Goal: Transaction & Acquisition: Purchase product/service

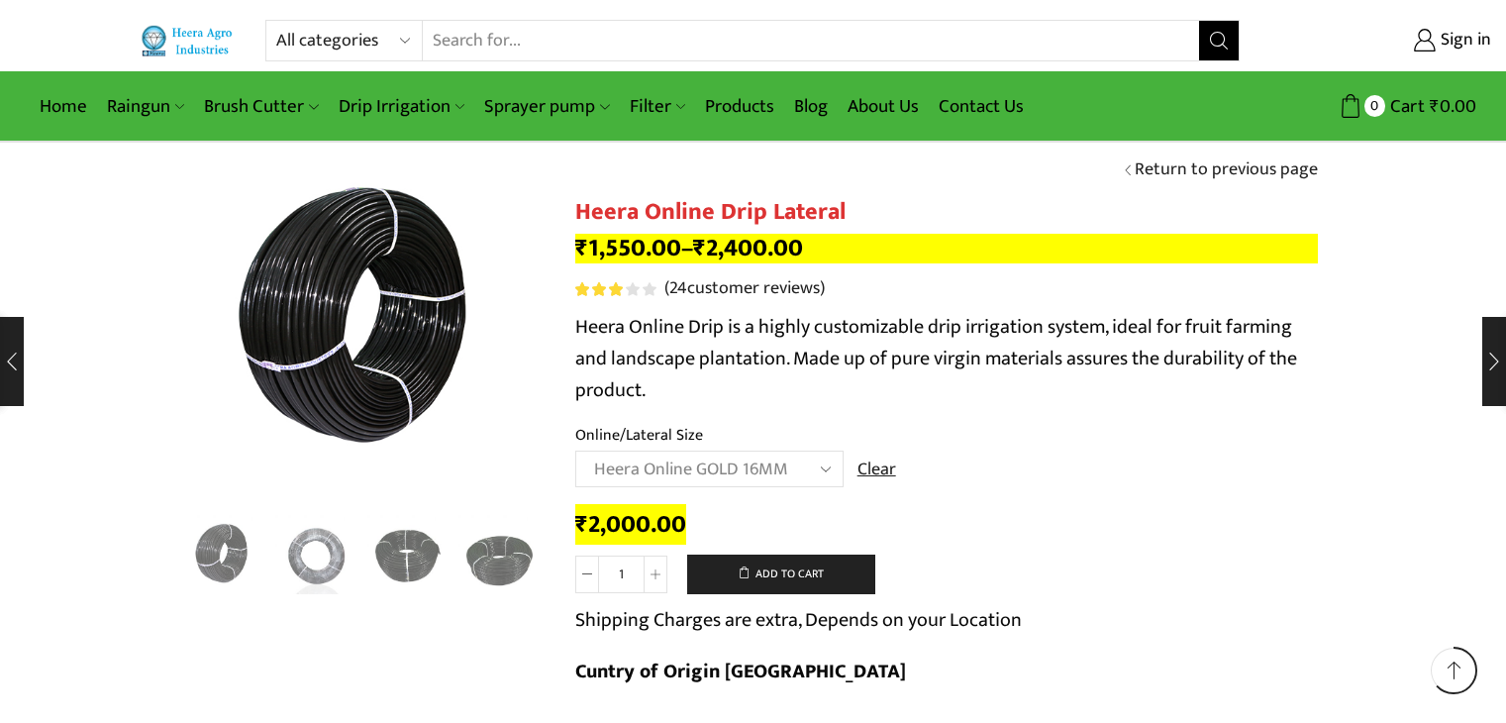
select select "Heera Online GOLD 16MM"
select select "Heera Online GOLD 20MM"
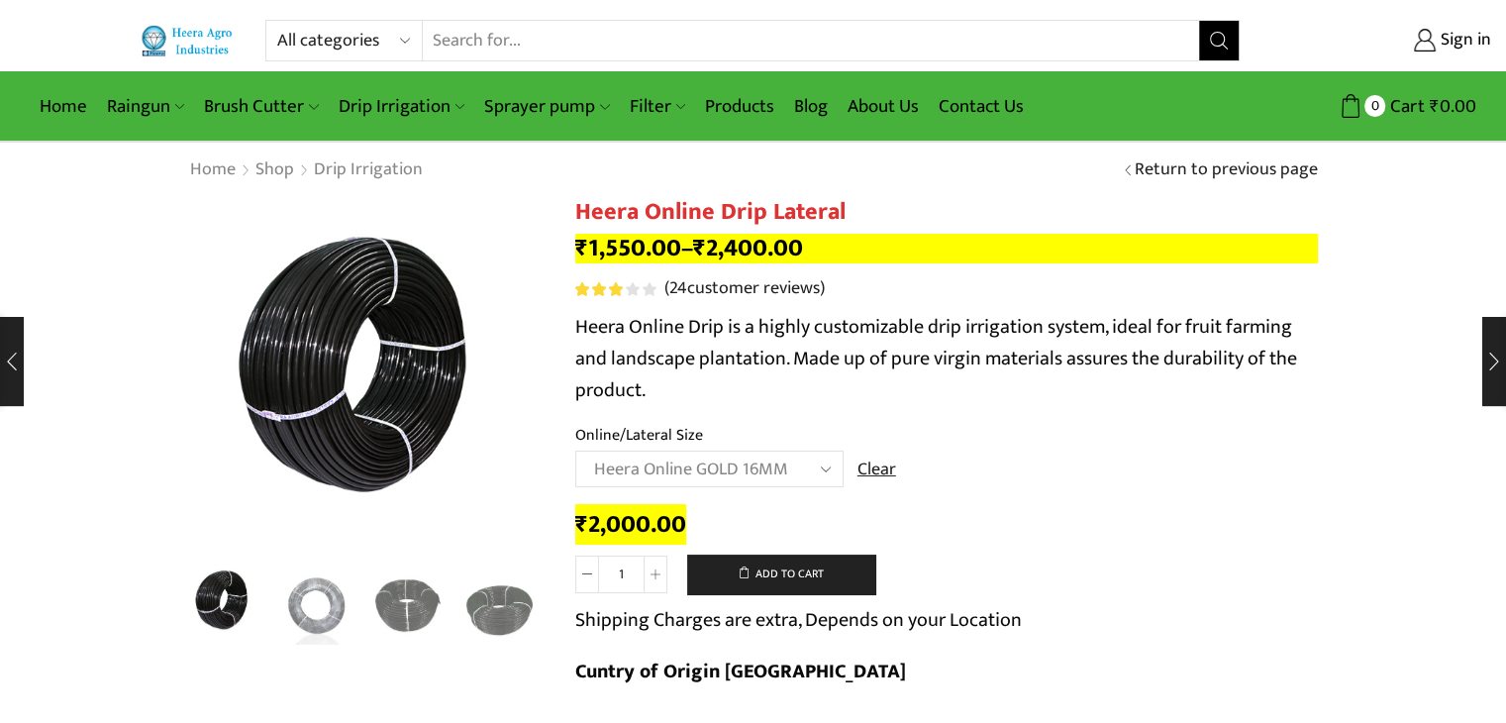
click at [802, 481] on select "Choose an option Heera Online 16MM Heera Online GOLD 16MM Heera Online 12MM Hee…" at bounding box center [709, 469] width 268 height 37
click at [575, 451] on select "Choose an option Heera Online 16MM Heera Online GOLD 16MM Heera Online 12MM Hee…" at bounding box center [709, 469] width 268 height 37
click at [769, 465] on select "Choose an option Heera Online 16MM Heera Online GOLD 16MM Heera Online 12MM Hee…" at bounding box center [709, 469] width 268 height 37
click at [979, 487] on td "Choose an option Heera Online 16MM Heera Online GOLD 16MM Heera Online 12MM Hee…" at bounding box center [946, 478] width 743 height 54
click at [995, 471] on td "Choose an option Heera Online 16MM Heera Online GOLD 16MM Heera Online 12MM Hee…" at bounding box center [946, 478] width 743 height 54
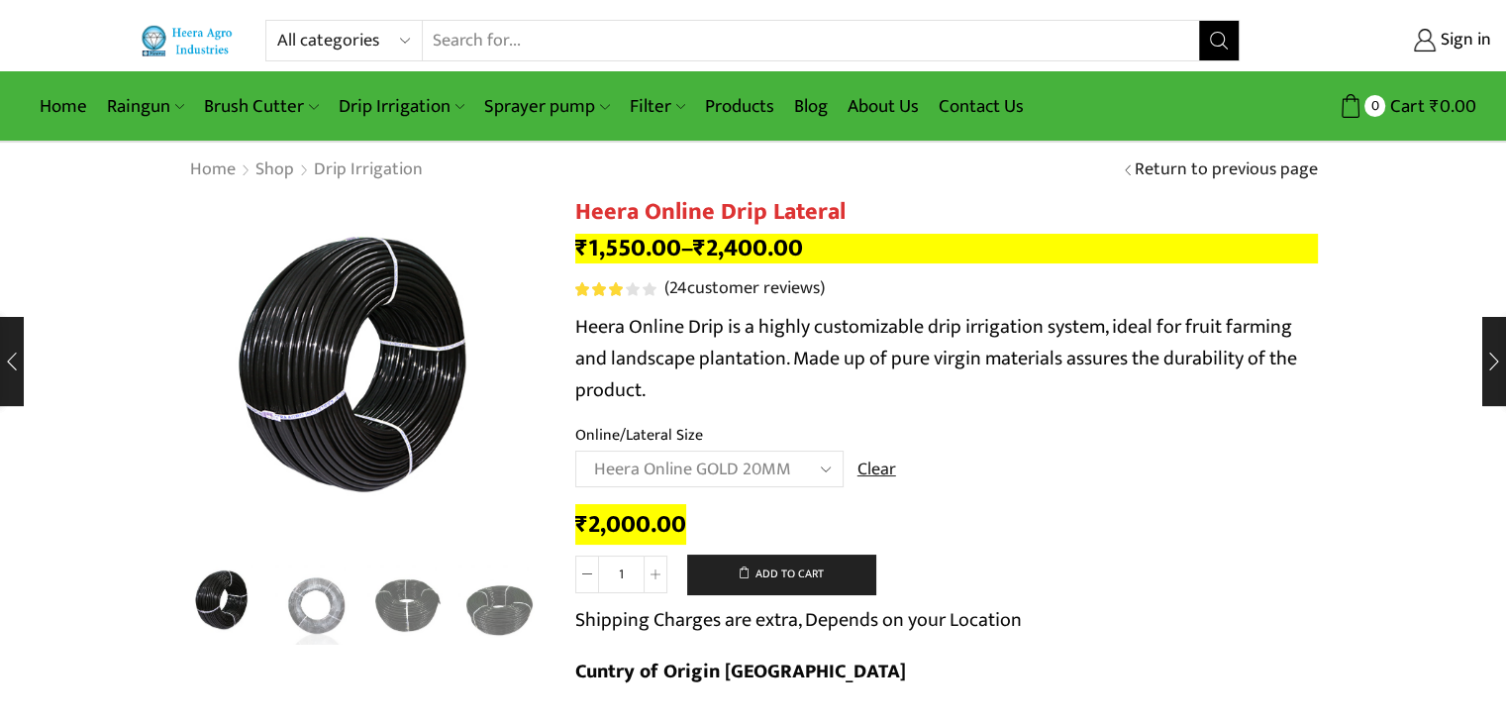
click at [772, 471] on select "Choose an option Heera Online 16MM Heera Online GOLD 16MM Heera Online 12MM Hee…" at bounding box center [709, 469] width 268 height 37
click at [575, 451] on select "Choose an option Heera Online 16MM Heera Online GOLD 16MM Heera Online 12MM Hee…" at bounding box center [709, 469] width 268 height 37
select select "Heera Online 16MM"
